Goal: Task Accomplishment & Management: Manage account settings

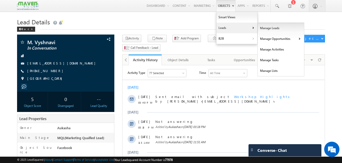
click at [272, 28] on link "Manage Leads" at bounding box center [280, 28] width 47 height 11
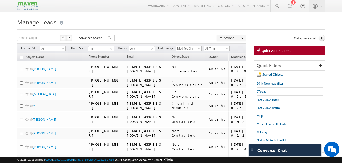
click at [189, 26] on h1 "Manage Leads" at bounding box center [171, 22] width 308 height 10
click at [182, 18] on h1 "Manage Leads" at bounding box center [171, 22] width 308 height 10
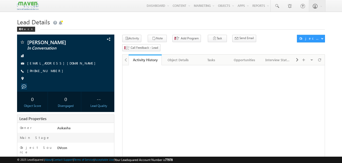
drag, startPoint x: 0, startPoint y: 0, endPoint x: 119, endPoint y: 18, distance: 119.9
click at [119, 18] on h1 "Lead Details" at bounding box center [171, 22] width 308 height 10
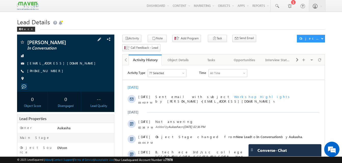
click at [52, 71] on div "+91-9486971066" at bounding box center [66, 71] width 92 height 5
copy div "+91-9486971066"
click at [112, 19] on h1 "Lead Details" at bounding box center [171, 22] width 308 height 10
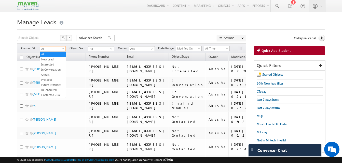
click at [59, 47] on span "All" at bounding box center [52, 49] width 24 height 5
click at [54, 57] on link "New Lead" at bounding box center [53, 59] width 26 height 5
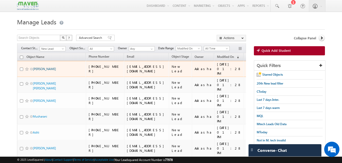
click at [38, 67] on link "neethu" at bounding box center [44, 69] width 23 height 4
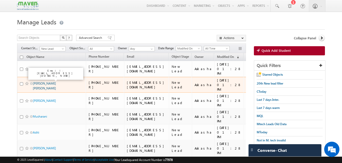
click at [39, 82] on link "Roshani Anil Narkhede" at bounding box center [44, 86] width 23 height 9
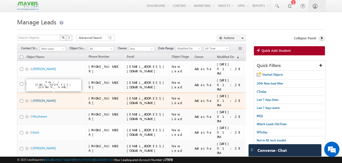
click at [43, 99] on link "Narasimha Kommula" at bounding box center [44, 101] width 23 height 4
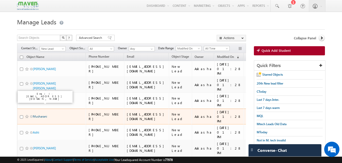
click at [39, 115] on link "Musharani" at bounding box center [40, 117] width 14 height 4
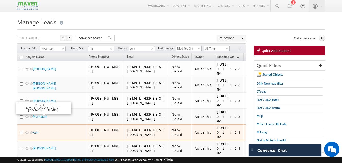
click at [36, 131] on link "Aditi" at bounding box center [36, 133] width 6 height 4
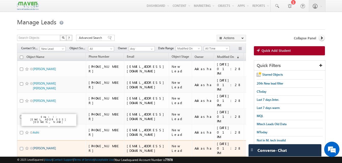
click at [43, 147] on link "Indhumathi" at bounding box center [44, 149] width 23 height 4
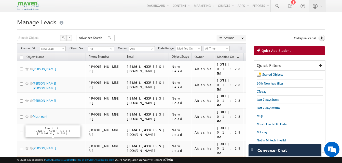
click at [47, 163] on link "Ramanjulu Nandyala" at bounding box center [44, 165] width 23 height 4
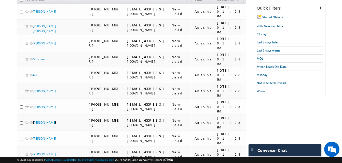
scroll to position [59, 0]
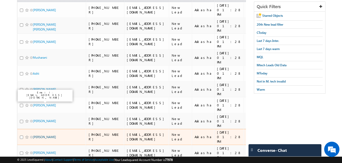
click at [44, 135] on link "Divya Soni" at bounding box center [44, 137] width 23 height 4
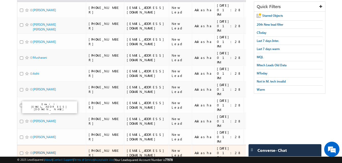
click at [39, 151] on link "Aarti Madas" at bounding box center [44, 153] width 23 height 4
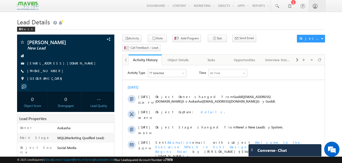
drag, startPoint x: 54, startPoint y: 71, endPoint x: 51, endPoint y: 71, distance: 2.8
click at [51, 71] on div "[PHONE_NUMBER]" at bounding box center [66, 71] width 92 height 5
copy div "[PHONE_NUMBER]"
drag, startPoint x: 48, startPoint y: 44, endPoint x: 27, endPoint y: 42, distance: 21.2
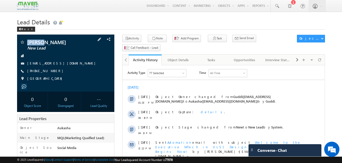
click at [27, 42] on div "neethu New Lead" at bounding box center [66, 42] width 92 height 5
copy div "[PERSON_NAME]"
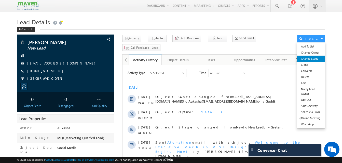
click at [317, 59] on link "Change Stage" at bounding box center [311, 59] width 28 height 6
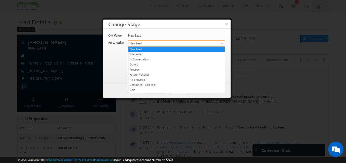
click at [162, 45] on span "New Lead" at bounding box center [167, 43] width 79 height 5
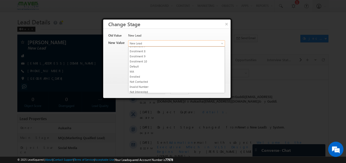
scroll to position [101, 0]
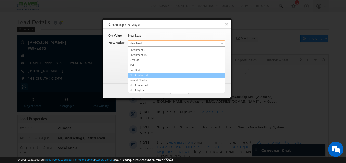
click at [154, 76] on link "Not Contacted" at bounding box center [176, 75] width 96 height 5
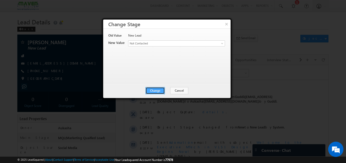
click at [155, 93] on button "Change" at bounding box center [154, 90] width 19 height 7
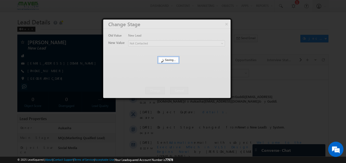
click at [20, 79] on div at bounding box center [173, 81] width 346 height 163
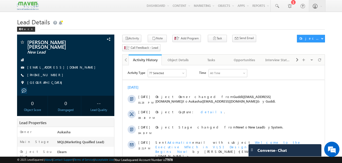
click at [52, 73] on div "[PHONE_NUMBER]" at bounding box center [66, 75] width 92 height 5
copy div "[PHONE_NUMBER]"
drag, startPoint x: 80, startPoint y: 42, endPoint x: 28, endPoint y: 42, distance: 52.4
click at [28, 42] on span "[PERSON_NAME] [PERSON_NAME]" at bounding box center [57, 44] width 60 height 9
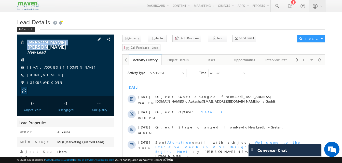
copy span "[PERSON_NAME] [PERSON_NAME]"
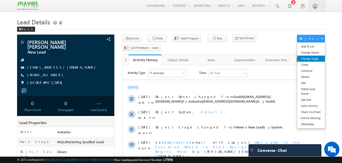
click at [311, 58] on link "Change Stage" at bounding box center [311, 59] width 28 height 6
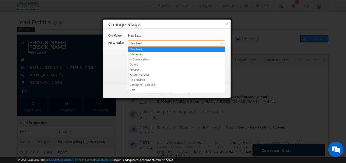
click at [187, 42] on span "New Lead" at bounding box center [167, 43] width 79 height 5
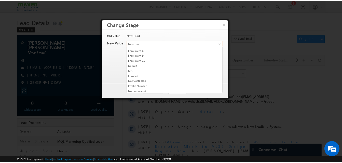
scroll to position [97, 0]
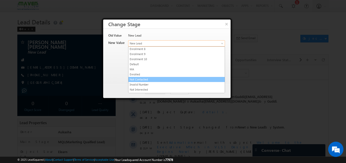
click at [161, 80] on link "Not Contacted" at bounding box center [176, 79] width 96 height 5
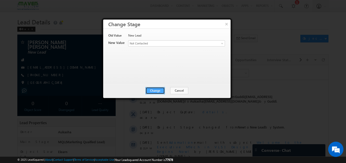
click at [157, 90] on button "Change" at bounding box center [154, 90] width 19 height 7
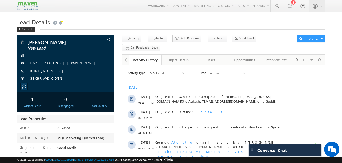
click at [98, 23] on h1 "Lead Details" at bounding box center [171, 22] width 308 height 10
click at [149, 22] on h1 "Lead Details" at bounding box center [171, 22] width 308 height 10
click at [175, 22] on h1 "Lead Details" at bounding box center [171, 22] width 308 height 10
drag, startPoint x: 55, startPoint y: 71, endPoint x: 51, endPoint y: 72, distance: 3.6
click at [51, 72] on div "+91-9640508950" at bounding box center [66, 71] width 92 height 5
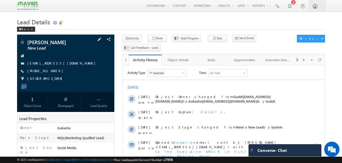
copy div "+91-9640508950"
drag, startPoint x: 79, startPoint y: 41, endPoint x: 28, endPoint y: 41, distance: 51.1
click at [28, 41] on span "Narasimha Kommula" at bounding box center [57, 42] width 60 height 5
copy span "Narasimha Kommula"
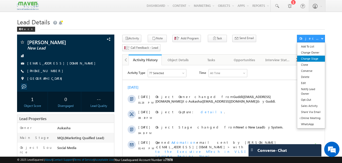
click at [310, 57] on link "Change Stage" at bounding box center [311, 59] width 28 height 6
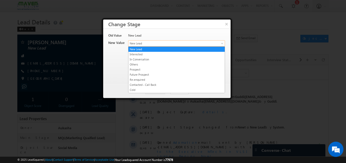
click at [150, 42] on span "New Lead" at bounding box center [167, 43] width 79 height 5
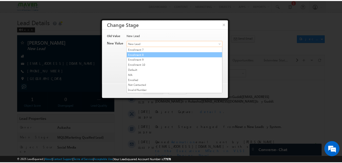
scroll to position [101, 0]
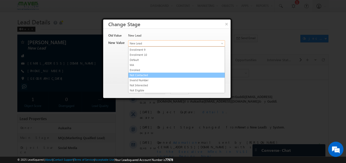
click at [158, 76] on link "Not Contacted" at bounding box center [176, 75] width 96 height 5
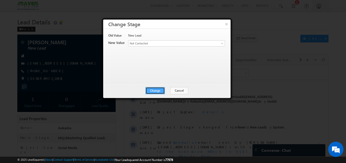
click at [162, 92] on button "Change" at bounding box center [154, 90] width 19 height 7
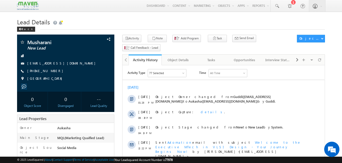
click at [91, 23] on h1 "Lead Details" at bounding box center [171, 22] width 308 height 10
drag, startPoint x: 55, startPoint y: 73, endPoint x: 52, endPoint y: 72, distance: 3.6
click at [52, 72] on div "+91-9972789507" at bounding box center [66, 71] width 92 height 5
copy div "+91-9972789507"
drag, startPoint x: 54, startPoint y: 42, endPoint x: 27, endPoint y: 43, distance: 26.5
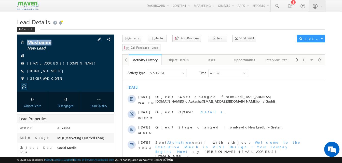
click at [27, 43] on span "Musharani" at bounding box center [57, 42] width 60 height 5
copy span "Musharani"
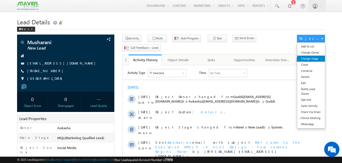
click at [312, 58] on link "Change Stage" at bounding box center [311, 59] width 28 height 6
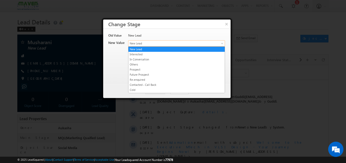
click at [203, 42] on span "New Lead" at bounding box center [167, 43] width 79 height 5
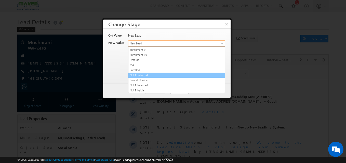
click at [148, 77] on link "Not Contacted" at bounding box center [176, 75] width 96 height 5
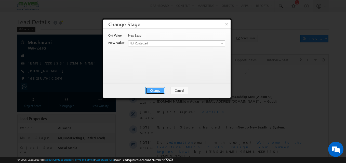
click at [156, 93] on button "Change" at bounding box center [154, 90] width 19 height 7
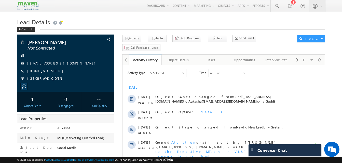
click at [151, 19] on h1 "Lead Details" at bounding box center [171, 22] width 308 height 10
click at [143, 26] on h1 "Lead Details" at bounding box center [171, 22] width 308 height 10
click at [179, 25] on h1 "Lead Details" at bounding box center [171, 22] width 308 height 10
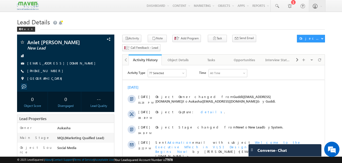
click at [101, 17] on h1 "Lead Details" at bounding box center [171, 22] width 308 height 10
click at [165, 19] on h1 "Lead Details" at bounding box center [171, 22] width 308 height 10
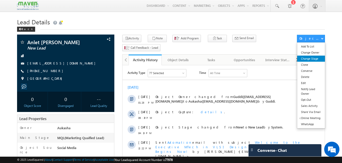
click at [257, 58] on link "Change Stage" at bounding box center [311, 59] width 28 height 6
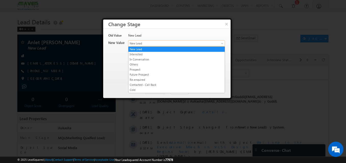
click at [164, 42] on span "New Lead" at bounding box center [167, 43] width 79 height 5
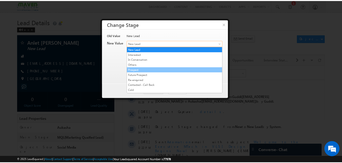
scroll to position [101, 0]
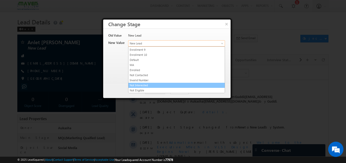
click at [150, 84] on link "Not Interested" at bounding box center [176, 85] width 96 height 5
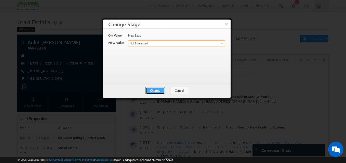
click at [155, 89] on button "Change" at bounding box center [154, 90] width 19 height 7
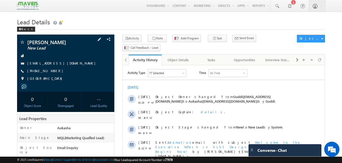
drag, startPoint x: 55, startPoint y: 71, endPoint x: 52, endPoint y: 72, distance: 3.6
click at [52, 72] on div "+91-9767227771" at bounding box center [66, 71] width 92 height 5
copy div "+91-9767227771"
drag, startPoint x: 65, startPoint y: 45, endPoint x: 24, endPoint y: 40, distance: 41.2
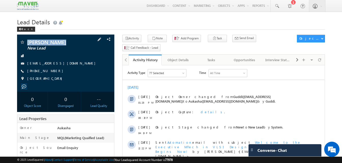
click at [25, 40] on div "Shubham Joshi New Lead" at bounding box center [66, 42] width 92 height 5
copy div "[PERSON_NAME]"
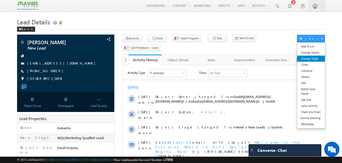
click at [316, 59] on link "Change Stage" at bounding box center [311, 59] width 28 height 6
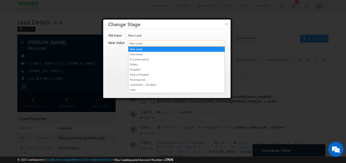
click at [185, 42] on span "New Lead" at bounding box center [167, 43] width 79 height 5
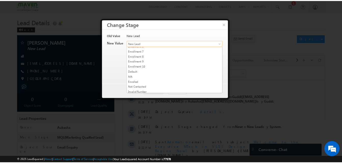
scroll to position [90, 0]
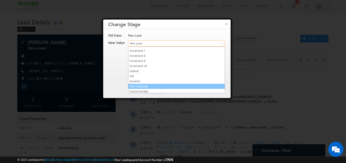
click at [137, 86] on link "Not Contacted" at bounding box center [176, 86] width 96 height 5
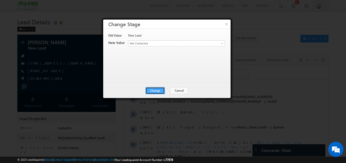
click at [151, 89] on button "Change" at bounding box center [154, 90] width 19 height 7
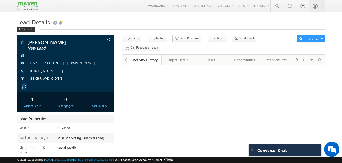
click at [127, 30] on div "Lead Details Back" at bounding box center [171, 26] width 308 height 18
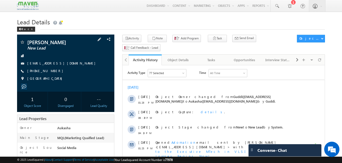
drag, startPoint x: 56, startPoint y: 70, endPoint x: 52, endPoint y: 71, distance: 4.8
click at [52, 71] on div "[PHONE_NUMBER]" at bounding box center [66, 71] width 92 height 5
copy div "[PHONE_NUMBER]"
drag, startPoint x: 57, startPoint y: 44, endPoint x: 26, endPoint y: 40, distance: 31.6
click at [26, 40] on div "[PERSON_NAME] New Lead" at bounding box center [66, 42] width 92 height 5
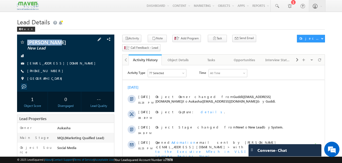
copy div "[PERSON_NAME]"
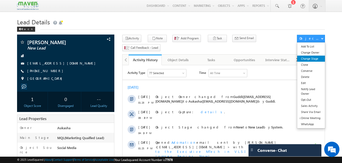
click at [314, 58] on link "Change Stage" at bounding box center [311, 59] width 28 height 6
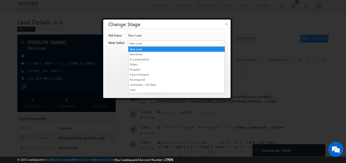
click at [186, 44] on span "New Lead" at bounding box center [167, 43] width 79 height 5
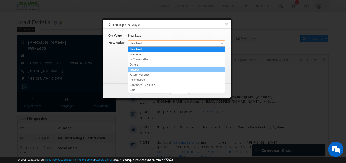
scroll to position [101, 0]
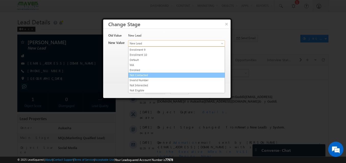
click at [161, 77] on link "Not Contacted" at bounding box center [176, 75] width 96 height 5
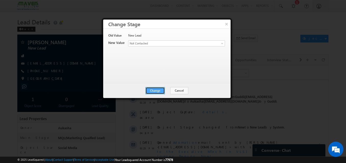
click at [160, 91] on button "Change" at bounding box center [154, 90] width 19 height 7
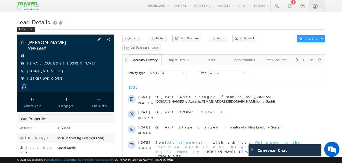
drag, startPoint x: 55, startPoint y: 73, endPoint x: 52, endPoint y: 72, distance: 3.1
click at [52, 72] on div "[PHONE_NUMBER]" at bounding box center [66, 71] width 92 height 5
copy div "[PHONE_NUMBER]"
drag, startPoint x: 67, startPoint y: 44, endPoint x: 27, endPoint y: 43, distance: 39.4
click at [27, 43] on span "[PERSON_NAME]" at bounding box center [57, 42] width 60 height 5
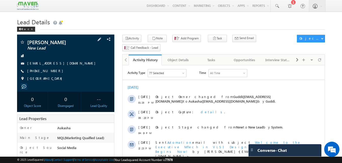
copy span "[PERSON_NAME]"
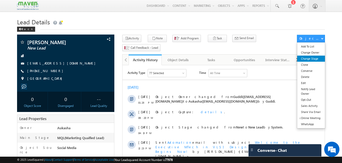
click at [311, 59] on link "Change Stage" at bounding box center [311, 59] width 28 height 6
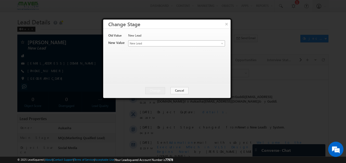
click at [181, 42] on span "New Lead" at bounding box center [167, 43] width 79 height 5
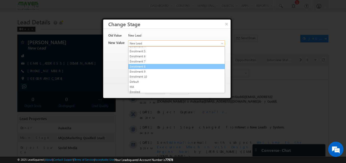
scroll to position [101, 0]
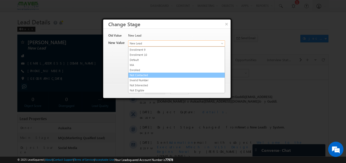
click at [143, 76] on link "Not Contacted" at bounding box center [176, 75] width 96 height 5
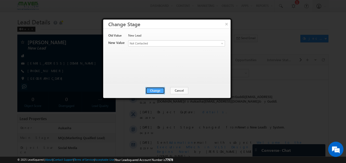
click at [156, 92] on button "Change" at bounding box center [154, 90] width 19 height 7
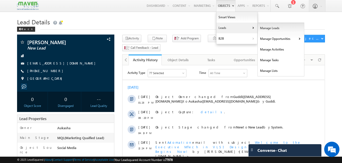
click at [267, 30] on link "Manage Leads" at bounding box center [280, 28] width 47 height 11
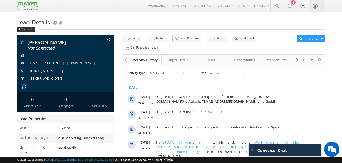
click at [103, 32] on div "Lead Details Back" at bounding box center [171, 26] width 308 height 18
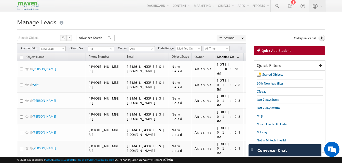
click at [234, 58] on span "Modified On" at bounding box center [225, 57] width 17 height 4
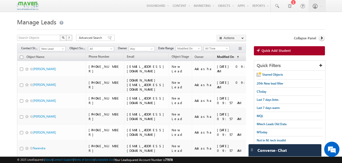
click at [234, 57] on span "Modified On" at bounding box center [225, 57] width 17 height 4
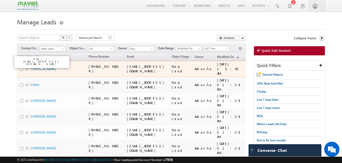
click at [39, 67] on link "[PERSON_NAME]" at bounding box center [44, 69] width 23 height 4
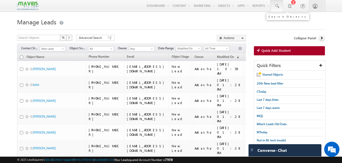
click at [275, 8] on span at bounding box center [276, 6] width 5 height 5
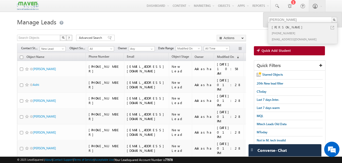
click at [332, 28] on link at bounding box center [332, 28] width 4 height 4
click at [287, 19] on input "amrita saha" at bounding box center [302, 20] width 69 height 6
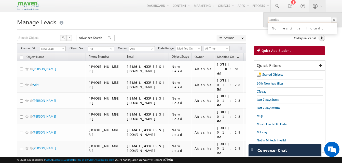
type input "amrita"
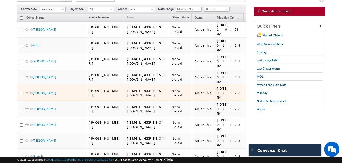
scroll to position [40, 0]
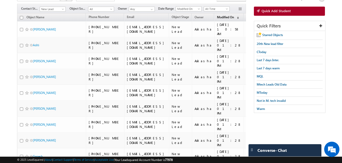
click at [234, 18] on span "Modified On" at bounding box center [225, 17] width 17 height 4
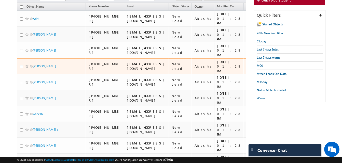
scroll to position [50, 0]
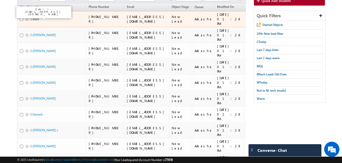
click at [36, 17] on link "Aditi" at bounding box center [36, 19] width 6 height 4
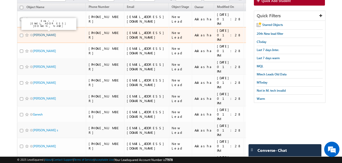
click at [38, 33] on link "Indhumathi" at bounding box center [44, 35] width 23 height 4
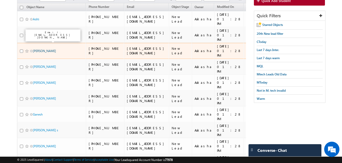
click at [41, 49] on link "Ramanjulu Nandyala" at bounding box center [44, 51] width 23 height 4
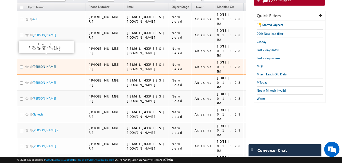
click at [41, 65] on link "Prashanth" at bounding box center [44, 67] width 23 height 4
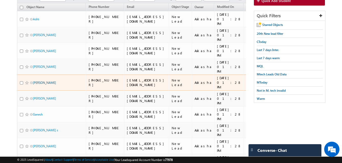
click at [43, 81] on link "Nitesh Kumar" at bounding box center [44, 83] width 23 height 4
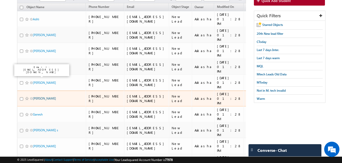
click at [38, 97] on link "Rishab" at bounding box center [44, 99] width 23 height 4
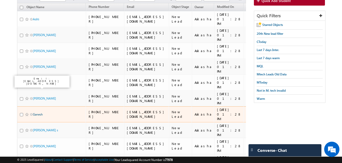
click at [39, 113] on link "Ganesh" at bounding box center [38, 115] width 10 height 4
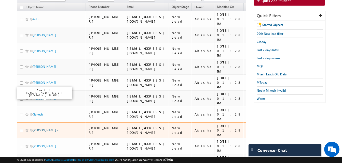
click at [37, 128] on link "Aswathy s" at bounding box center [45, 130] width 25 height 4
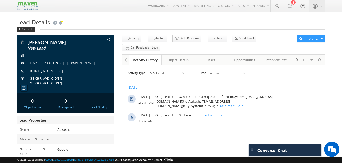
drag, startPoint x: 44, startPoint y: 42, endPoint x: 23, endPoint y: 43, distance: 20.6
click at [23, 43] on div "Mahak New Lead" at bounding box center [66, 42] width 92 height 5
copy div "[PERSON_NAME]"
drag, startPoint x: 56, startPoint y: 71, endPoint x: 52, endPoint y: 72, distance: 4.8
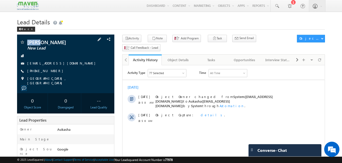
click at [52, 72] on div "[PHONE_NUMBER]" at bounding box center [66, 71] width 92 height 5
copy div "[PHONE_NUMBER]"
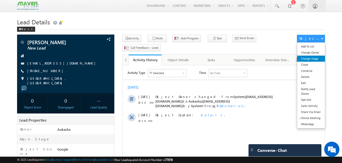
click at [313, 58] on link "Change Stage" at bounding box center [311, 59] width 28 height 6
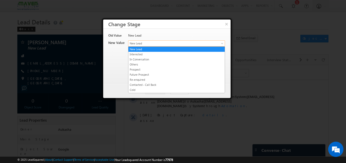
click at [182, 45] on span "New Lead" at bounding box center [167, 43] width 79 height 5
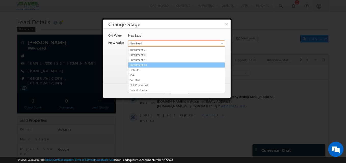
scroll to position [101, 0]
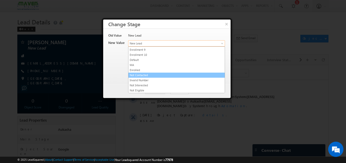
click at [156, 74] on link "Not Contacted" at bounding box center [176, 75] width 96 height 5
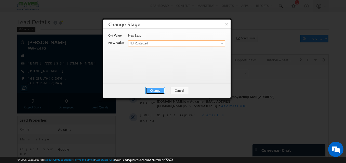
click at [162, 94] on button "Change" at bounding box center [154, 90] width 19 height 7
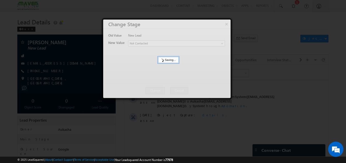
scroll to position [0, 0]
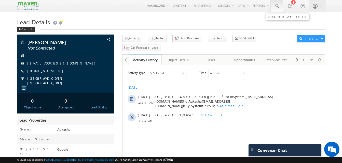
click at [273, 9] on link at bounding box center [276, 6] width 12 height 12
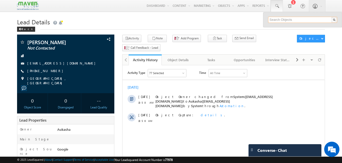
click at [279, 21] on input "text" at bounding box center [302, 20] width 69 height 6
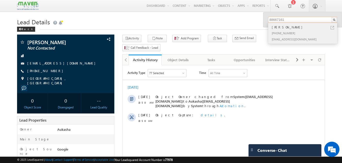
type input "88667161"
click at [331, 27] on link at bounding box center [332, 28] width 4 height 4
click at [104, 22] on h1 "Lead Details" at bounding box center [171, 22] width 308 height 10
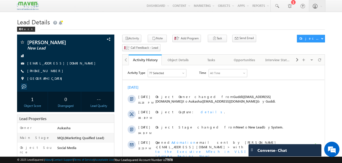
click at [97, 23] on h1 "Lead Details" at bounding box center [171, 22] width 308 height 10
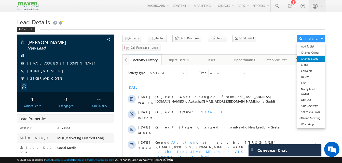
click at [314, 60] on link "Change Stage" at bounding box center [311, 59] width 28 height 6
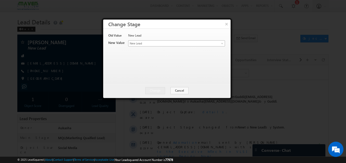
click at [194, 44] on span "New Lead" at bounding box center [167, 43] width 79 height 5
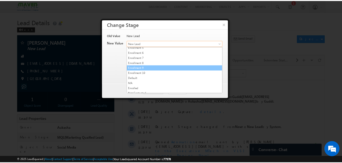
scroll to position [101, 0]
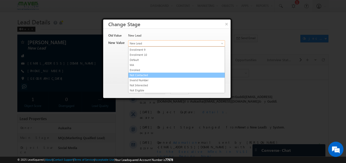
click at [141, 74] on link "Not Contacted" at bounding box center [176, 75] width 96 height 5
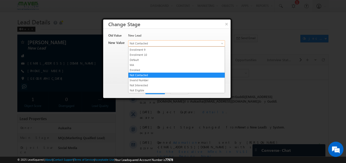
click at [163, 45] on span "Not Contacted" at bounding box center [167, 43] width 79 height 5
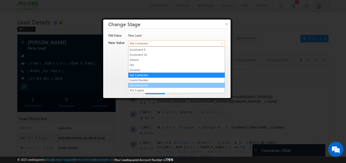
click at [147, 85] on link "Not Interested" at bounding box center [176, 85] width 96 height 5
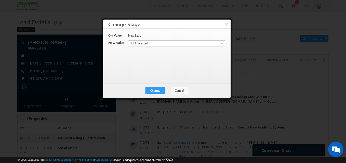
click at [157, 94] on div "Change Cancel Close" at bounding box center [166, 90] width 127 height 15
click at [158, 93] on button "Change" at bounding box center [154, 90] width 19 height 7
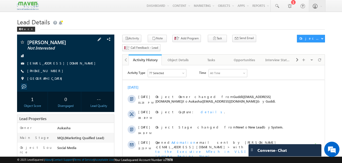
click at [52, 71] on div "[PHONE_NUMBER]" at bounding box center [66, 71] width 92 height 5
copy div "[PHONE_NUMBER]"
click at [113, 24] on h1 "Lead Details" at bounding box center [171, 22] width 308 height 10
click at [117, 21] on h1 "Lead Details" at bounding box center [171, 22] width 308 height 10
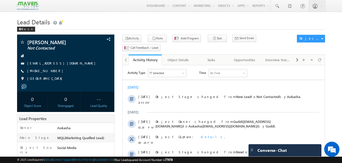
click at [130, 22] on h1 "Lead Details" at bounding box center [171, 22] width 308 height 10
click at [176, 19] on h1 "Lead Details" at bounding box center [171, 22] width 308 height 10
click at [162, 17] on h1 "Lead Details" at bounding box center [171, 22] width 308 height 10
click at [118, 21] on h1 "Lead Details" at bounding box center [171, 22] width 308 height 10
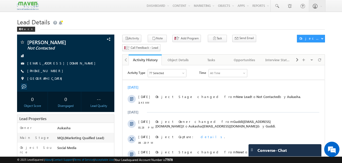
click at [109, 26] on h1 "Lead Details" at bounding box center [171, 22] width 308 height 10
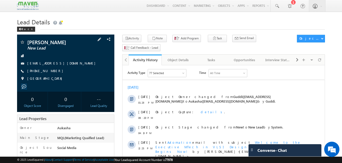
click at [52, 71] on div "[PHONE_NUMBER]" at bounding box center [66, 71] width 92 height 5
copy div "[PHONE_NUMBER]"
drag, startPoint x: 56, startPoint y: 41, endPoint x: 24, endPoint y: 42, distance: 32.6
click at [24, 42] on div "Indhumathi New Lead" at bounding box center [66, 42] width 92 height 5
copy div "Indhumathi"
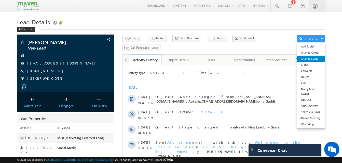
click at [314, 58] on link "Change Stage" at bounding box center [311, 59] width 28 height 6
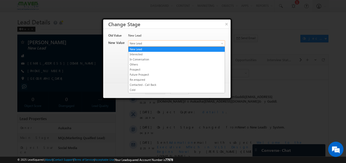
click at [184, 45] on span "New Lead" at bounding box center [167, 43] width 79 height 5
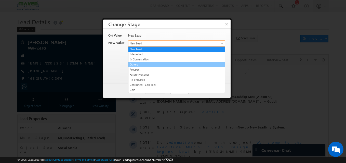
scroll to position [101, 0]
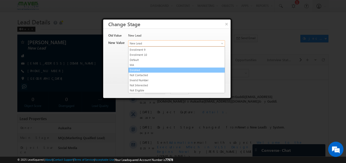
click at [152, 73] on li "Enrolled" at bounding box center [176, 70] width 96 height 5
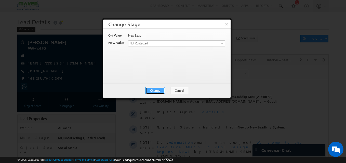
click at [153, 90] on button "Change" at bounding box center [154, 90] width 19 height 7
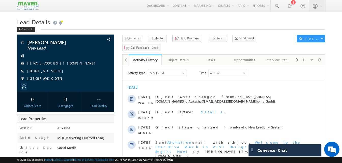
drag, startPoint x: 57, startPoint y: 73, endPoint x: 52, endPoint y: 72, distance: 5.4
click at [52, 72] on div "[PHONE_NUMBER]" at bounding box center [66, 71] width 92 height 5
copy div "[PHONE_NUMBER]"
drag, startPoint x: 78, startPoint y: 43, endPoint x: 28, endPoint y: 40, distance: 49.4
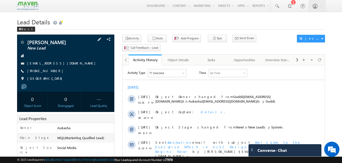
click at [28, 40] on span "[PERSON_NAME]" at bounding box center [57, 42] width 60 height 5
copy span "[PERSON_NAME]"
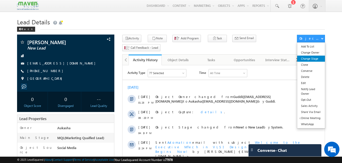
click at [315, 57] on link "Change Stage" at bounding box center [311, 59] width 28 height 6
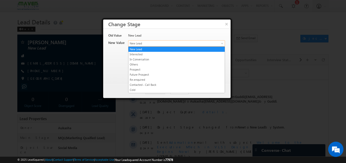
click at [192, 41] on link "New Lead" at bounding box center [176, 43] width 97 height 6
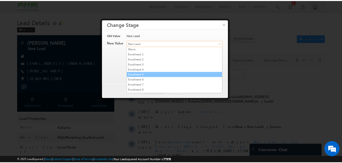
scroll to position [101, 0]
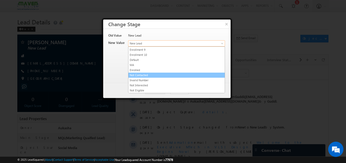
click at [170, 74] on link "Not Contacted" at bounding box center [176, 75] width 96 height 5
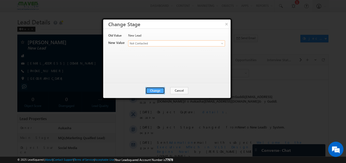
click at [156, 90] on button "Change" at bounding box center [154, 90] width 19 height 7
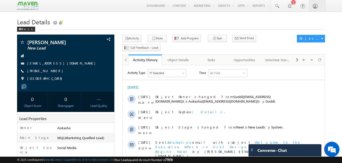
click at [100, 23] on h1 "Lead Details" at bounding box center [171, 22] width 308 height 10
click at [49, 72] on span "+91-9886436525" at bounding box center [46, 71] width 38 height 5
copy span "9886436525"
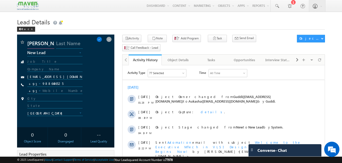
click at [46, 45] on input "Prashanth" at bounding box center [40, 44] width 27 height 9
click at [102, 38] on span at bounding box center [99, 40] width 6 height 6
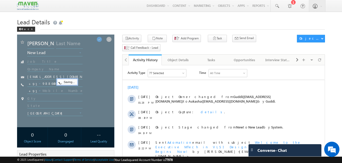
click at [117, 17] on h1 "Lead Details" at bounding box center [171, 22] width 308 height 10
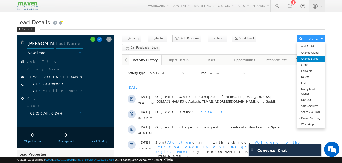
click at [311, 61] on link "Change Stage" at bounding box center [311, 59] width 28 height 6
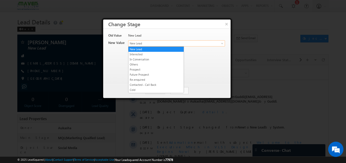
drag, startPoint x: 158, startPoint y: 44, endPoint x: 186, endPoint y: 66, distance: 35.6
click at [186, 66] on div "Old Value New Lead New Value Contact Stage * New Lead Interested In Conversatio…" at bounding box center [166, 53] width 116 height 41
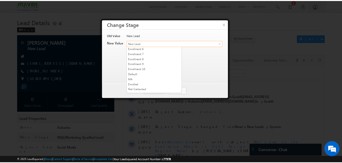
scroll to position [101, 0]
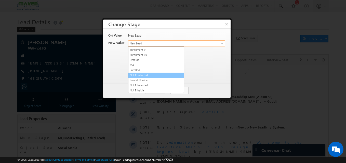
click at [152, 74] on link "Not Contacted" at bounding box center [155, 75] width 55 height 5
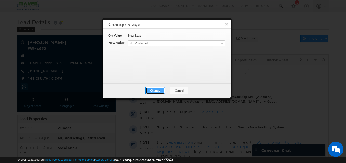
click at [162, 91] on button "Change" at bounding box center [154, 90] width 19 height 7
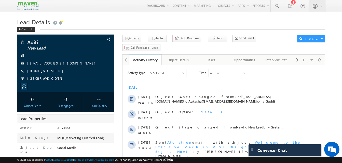
click at [178, 22] on h1 "Lead Details" at bounding box center [171, 22] width 308 height 10
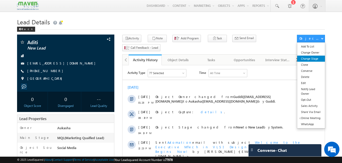
click at [310, 60] on link "Change Stage" at bounding box center [311, 59] width 28 height 6
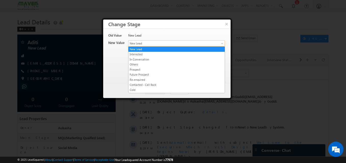
click at [181, 45] on span "New Lead" at bounding box center [167, 43] width 79 height 5
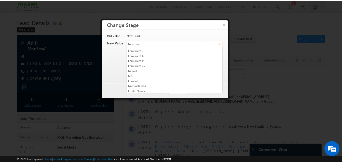
scroll to position [101, 0]
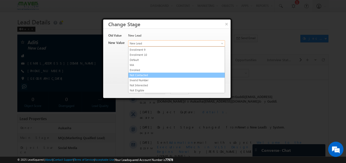
click at [147, 75] on link "Not Contacted" at bounding box center [176, 75] width 96 height 5
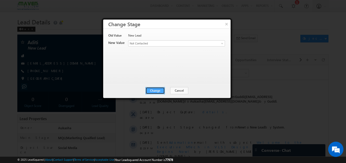
click at [151, 89] on button "Change" at bounding box center [154, 90] width 19 height 7
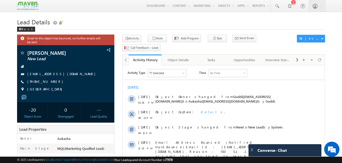
click at [114, 26] on h1 "Lead Details" at bounding box center [171, 22] width 308 height 10
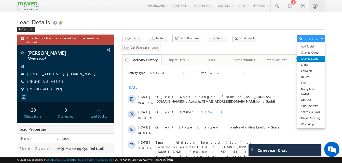
click at [310, 59] on link "Change Stage" at bounding box center [311, 59] width 28 height 6
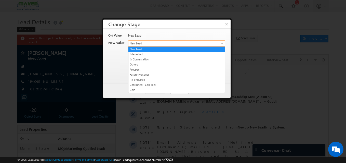
drag, startPoint x: 145, startPoint y: 45, endPoint x: 157, endPoint y: 60, distance: 19.9
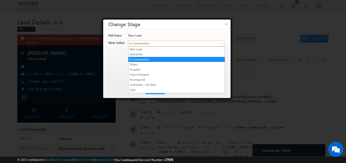
click at [158, 44] on span "In Conversation" at bounding box center [167, 43] width 79 height 5
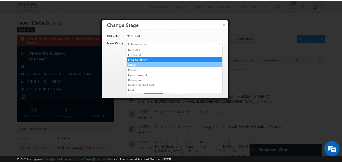
scroll to position [101, 0]
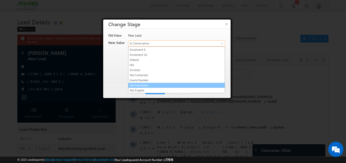
click at [140, 86] on link "Not Interested" at bounding box center [176, 85] width 96 height 5
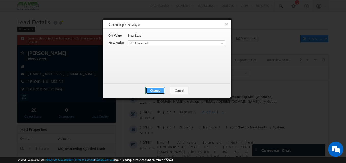
click at [153, 92] on button "Change" at bounding box center [154, 90] width 19 height 7
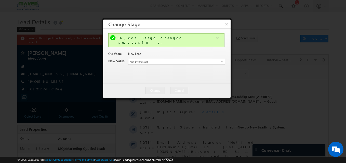
click at [88, 22] on div at bounding box center [173, 81] width 346 height 163
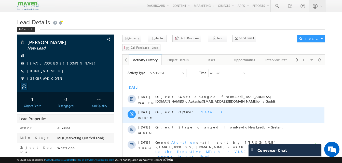
click at [200, 112] on span "details" at bounding box center [211, 112] width 23 height 4
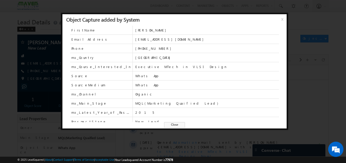
click at [172, 127] on span "Close" at bounding box center [174, 125] width 21 height 6
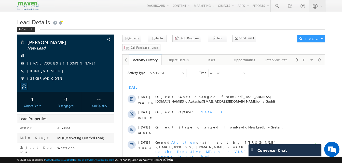
click at [117, 31] on div "Lead Details Back" at bounding box center [171, 26] width 308 height 18
drag, startPoint x: 55, startPoint y: 72, endPoint x: 52, endPoint y: 71, distance: 2.6
click at [52, 71] on div "[PHONE_NUMBER]" at bounding box center [66, 71] width 92 height 5
copy div "[PHONE_NUMBER]"
drag, startPoint x: 43, startPoint y: 41, endPoint x: 26, endPoint y: 41, distance: 16.8
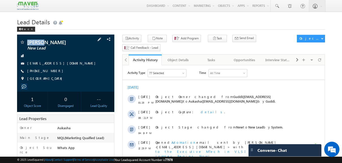
click at [26, 41] on div "[PERSON_NAME] New Lead" at bounding box center [66, 42] width 92 height 5
copy div "[PERSON_NAME]"
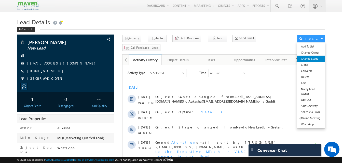
click at [313, 57] on link "Change Stage" at bounding box center [311, 59] width 28 height 6
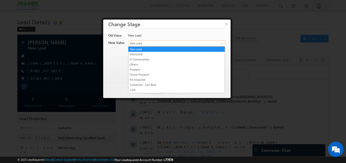
drag, startPoint x: 173, startPoint y: 41, endPoint x: 182, endPoint y: 65, distance: 25.4
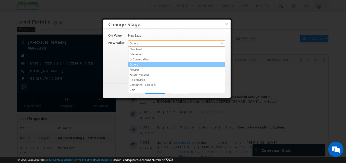
drag, startPoint x: 172, startPoint y: 40, endPoint x: 170, endPoint y: 63, distance: 22.2
click at [183, 41] on span "Others" at bounding box center [167, 43] width 79 height 5
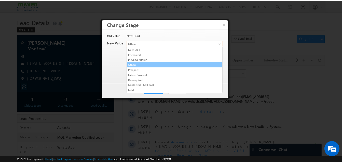
scroll to position [101, 0]
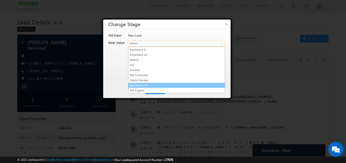
click at [140, 87] on link "Not Interested" at bounding box center [176, 85] width 96 height 5
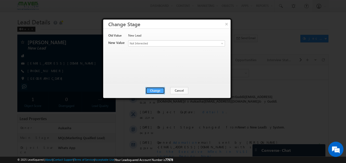
click at [160, 88] on button "Change" at bounding box center [154, 90] width 19 height 7
